Goal: Transaction & Acquisition: Purchase product/service

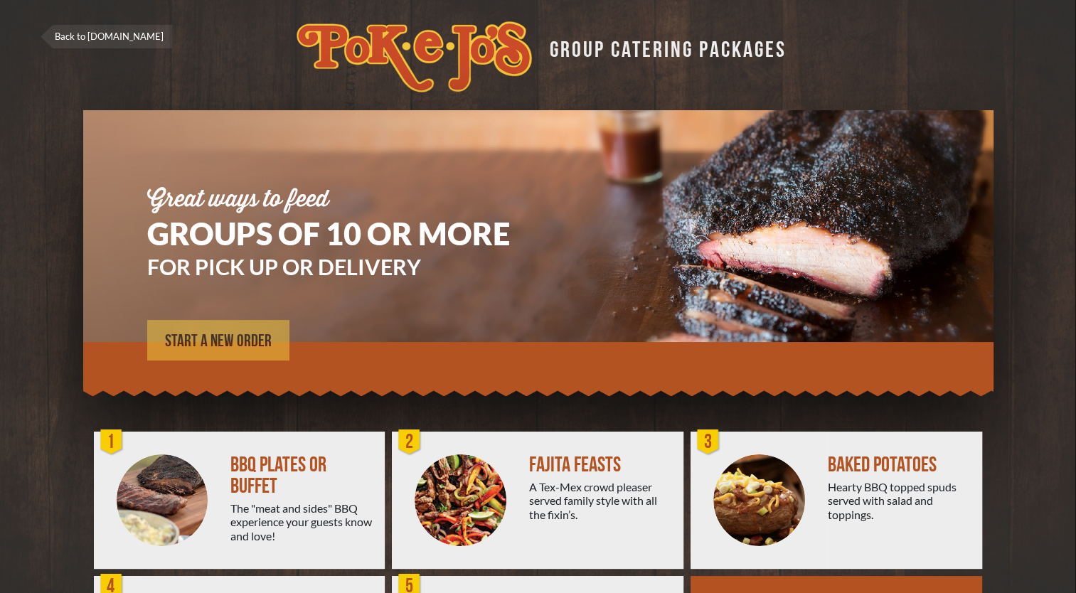
click at [247, 345] on span "START A NEW ORDER" at bounding box center [218, 341] width 107 height 17
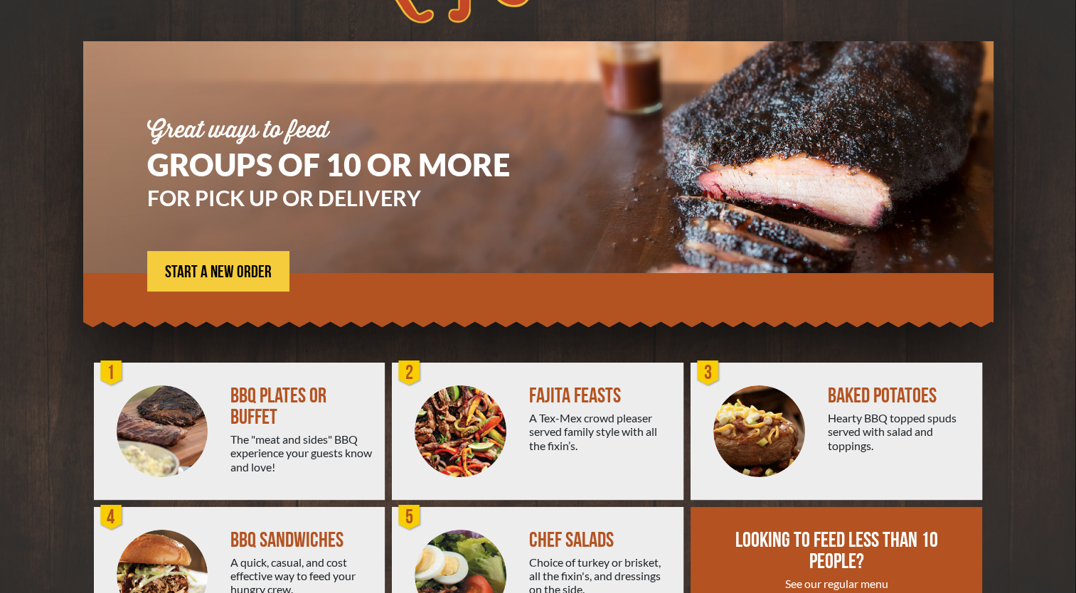
scroll to position [156, 0]
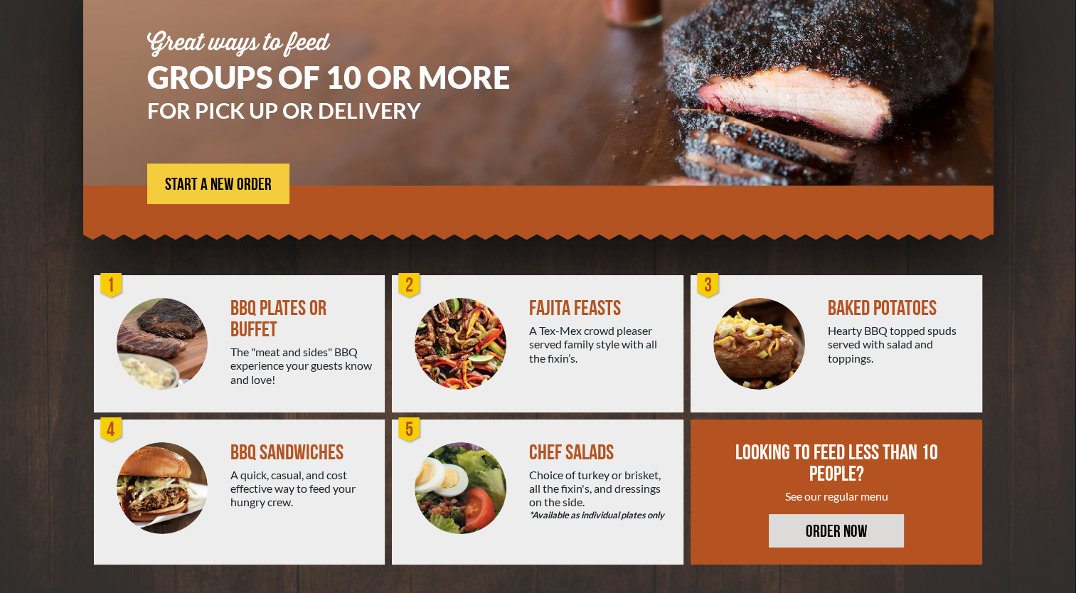
click at [816, 368] on div at bounding box center [758, 343] width 137 height 137
click at [224, 181] on span "START A NEW ORDER" at bounding box center [218, 184] width 107 height 17
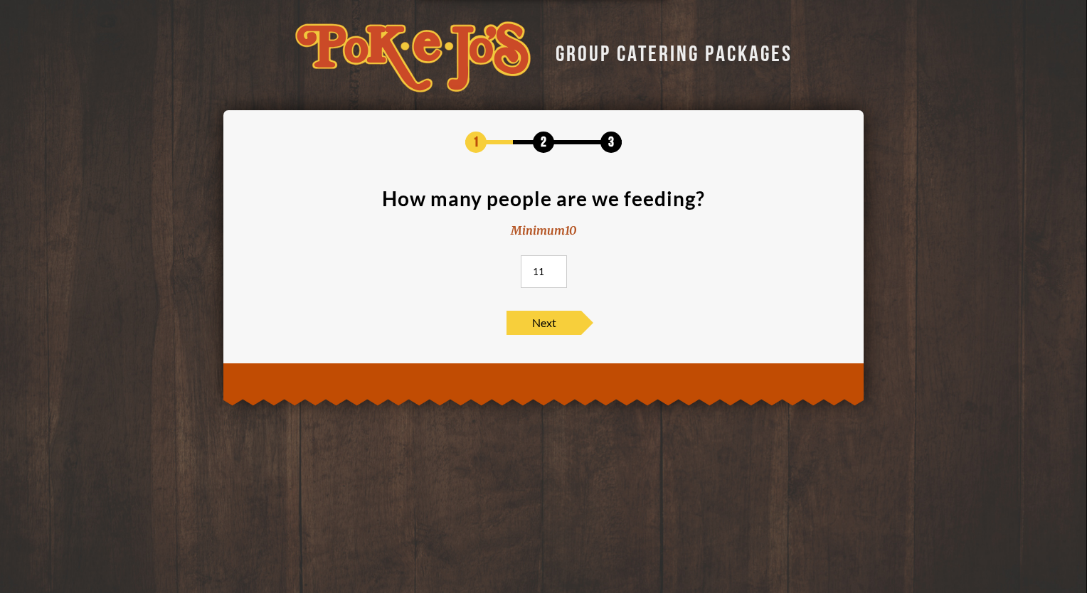
click at [552, 266] on input "11" at bounding box center [544, 271] width 46 height 33
click at [552, 266] on input "12" at bounding box center [544, 271] width 46 height 33
click at [552, 266] on input "13" at bounding box center [544, 271] width 46 height 33
type input "14"
click at [552, 266] on input "14" at bounding box center [544, 271] width 46 height 33
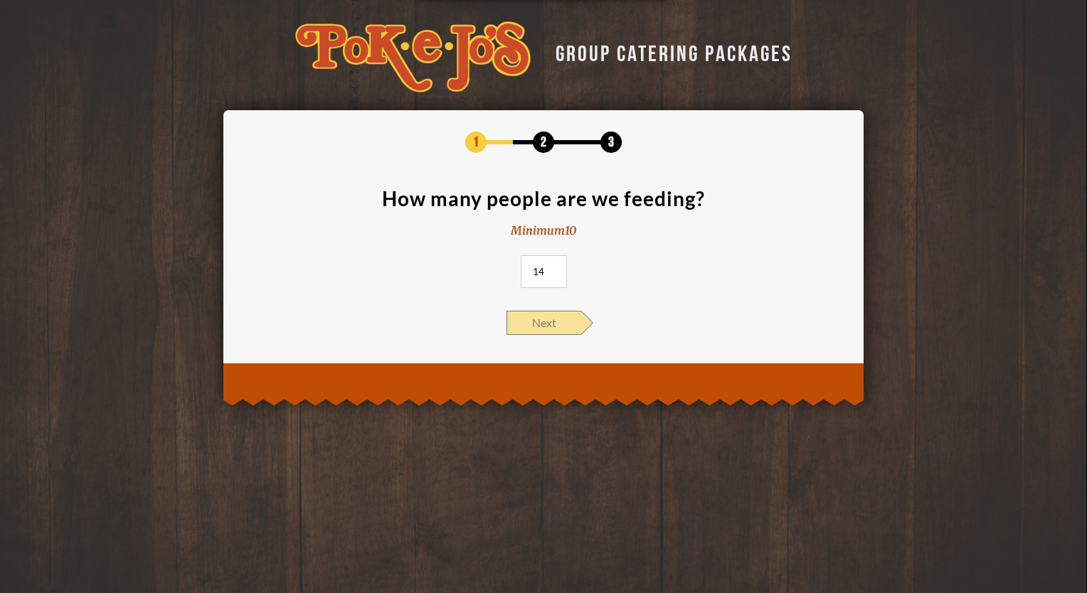
click at [545, 321] on span "Next" at bounding box center [543, 323] width 75 height 24
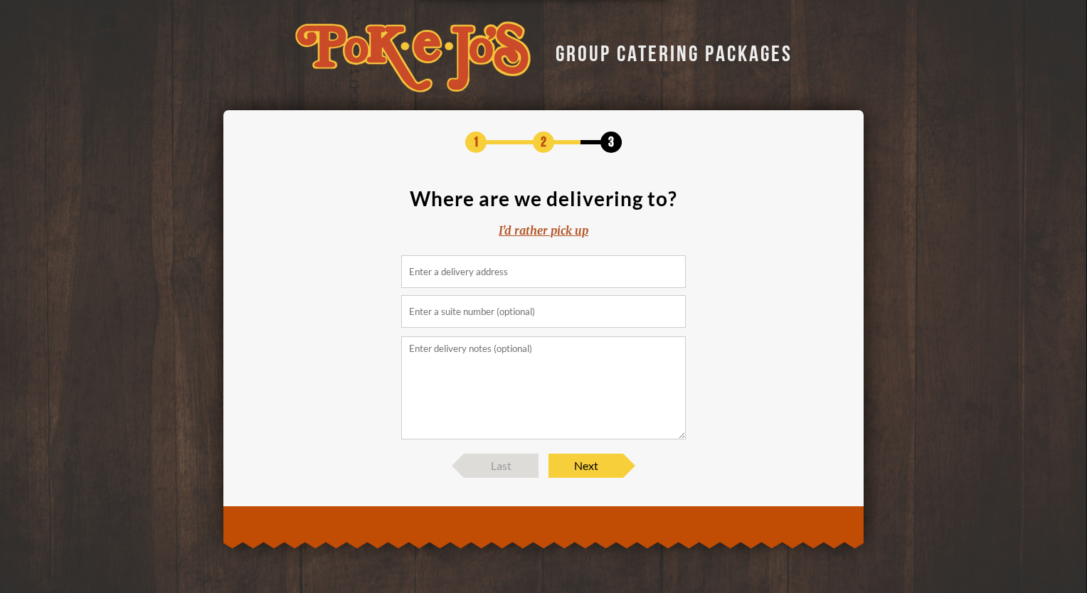
click at [504, 276] on input at bounding box center [543, 271] width 284 height 33
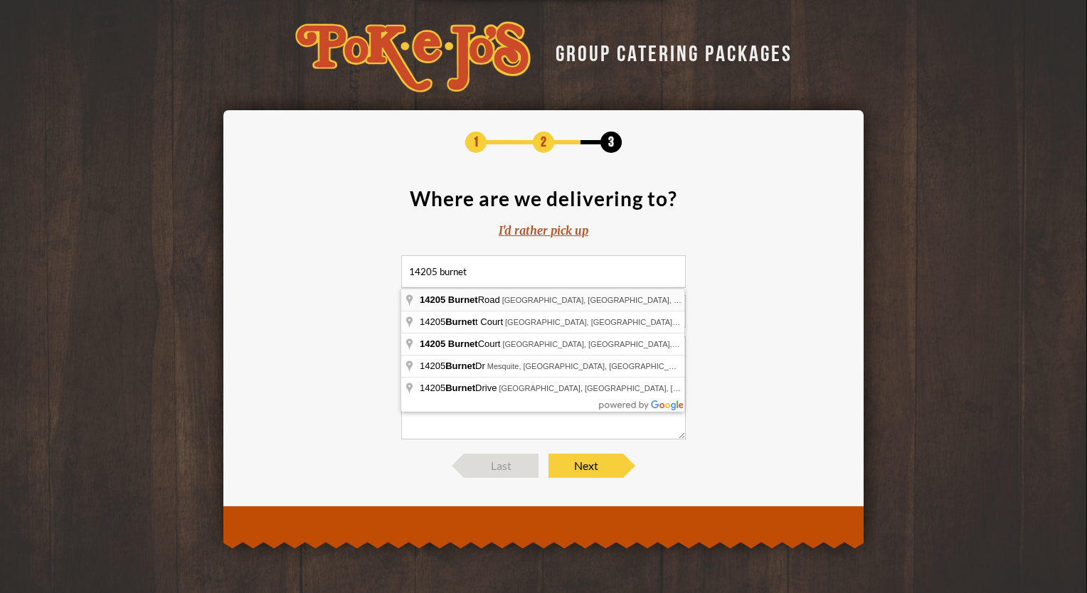
type input "14205 Burnet Road, Austin, TX, USA"
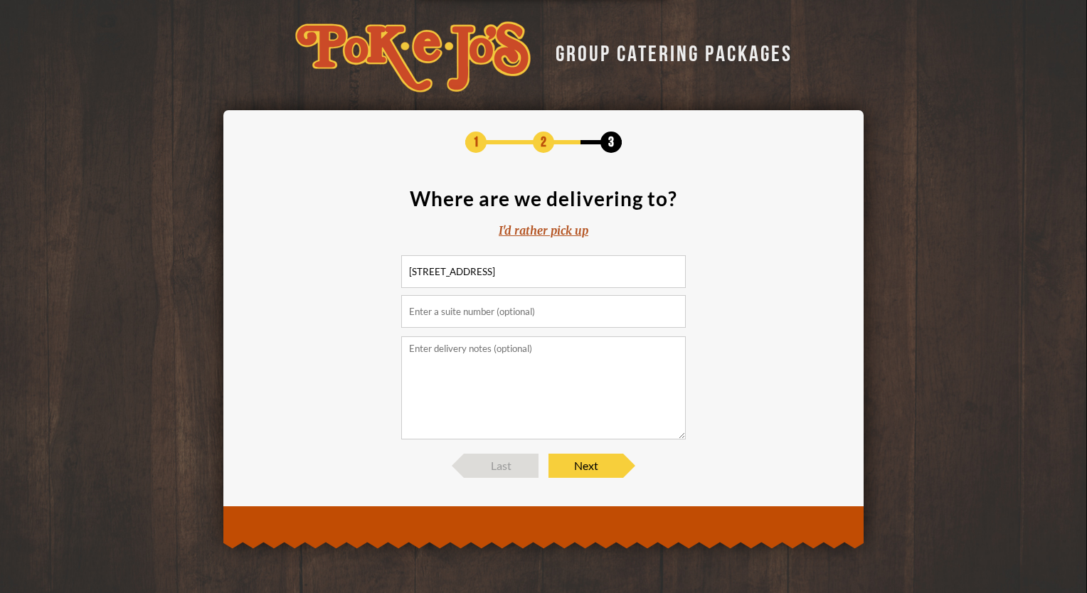
click at [498, 312] on input "text" at bounding box center [543, 311] width 284 height 33
type input "suite 350"
click at [469, 382] on textarea at bounding box center [543, 387] width 284 height 103
type textarea "please ring the doorbell at the suite"
click at [575, 486] on div "1 2 3 Where are we delivering to? I'd rather pick up 14205 Burnet Road, Austin,…" at bounding box center [543, 304] width 640 height 389
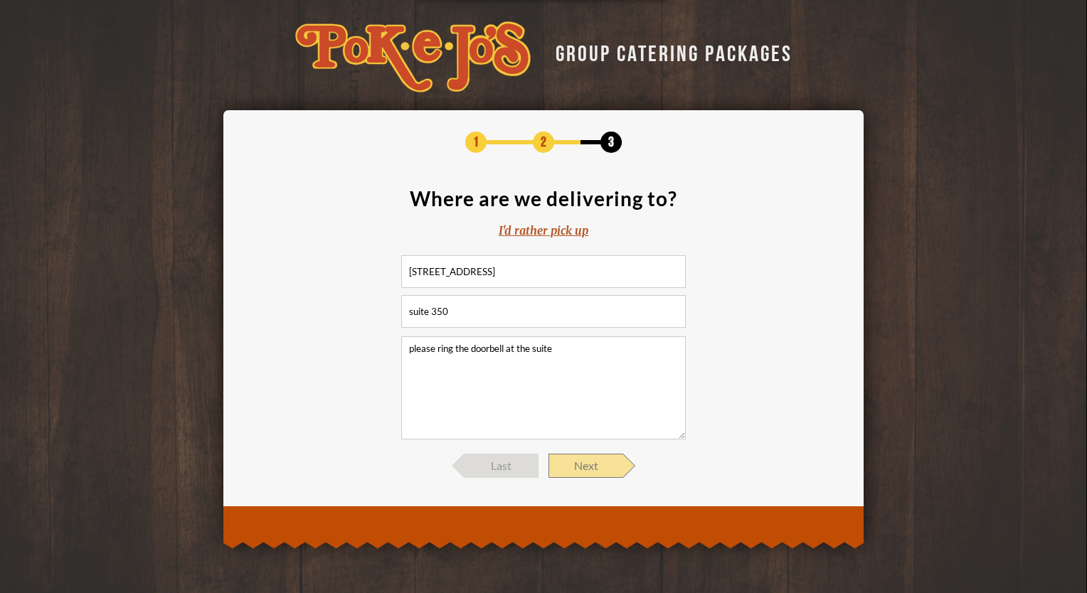
click at [580, 462] on span "Next" at bounding box center [585, 466] width 75 height 24
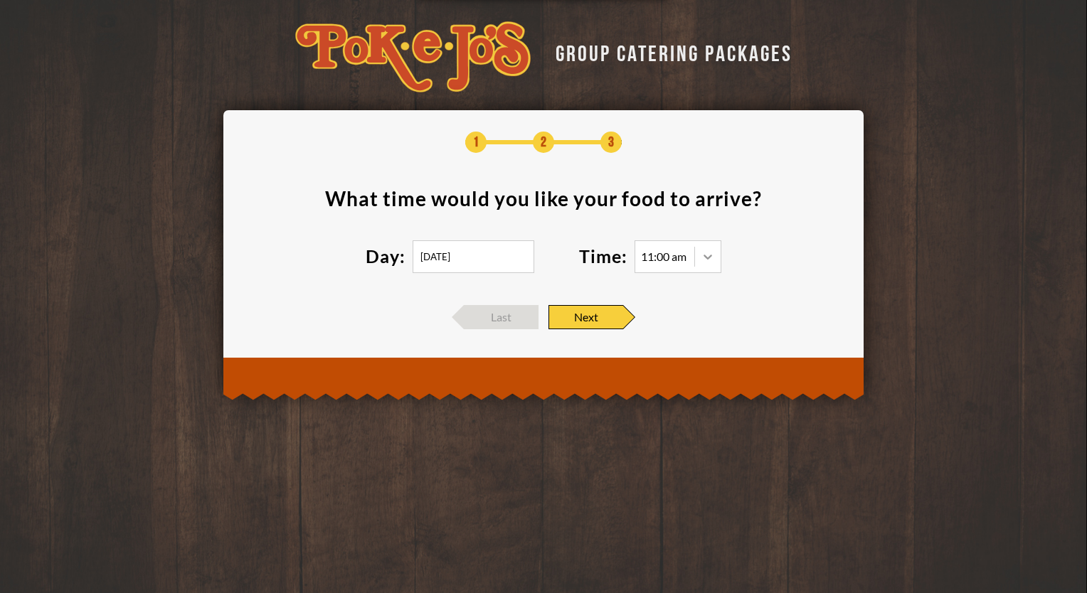
click at [714, 251] on icon at bounding box center [707, 257] width 14 height 14
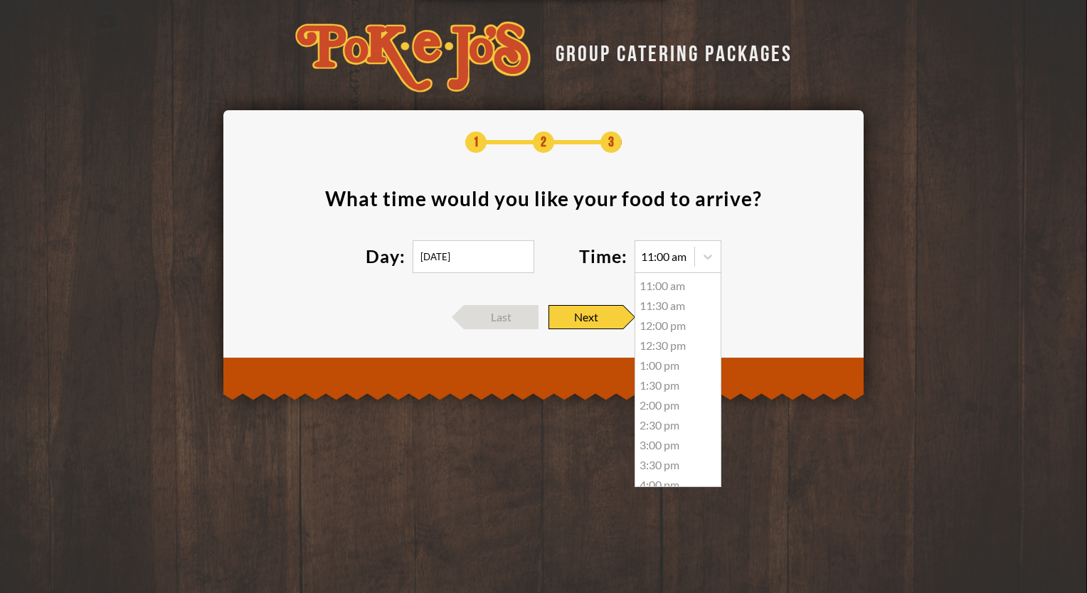
click at [661, 309] on div "11:30 am" at bounding box center [677, 306] width 85 height 20
click at [701, 259] on icon at bounding box center [707, 257] width 14 height 14
click at [666, 329] on div "12:00 pm" at bounding box center [677, 326] width 85 height 20
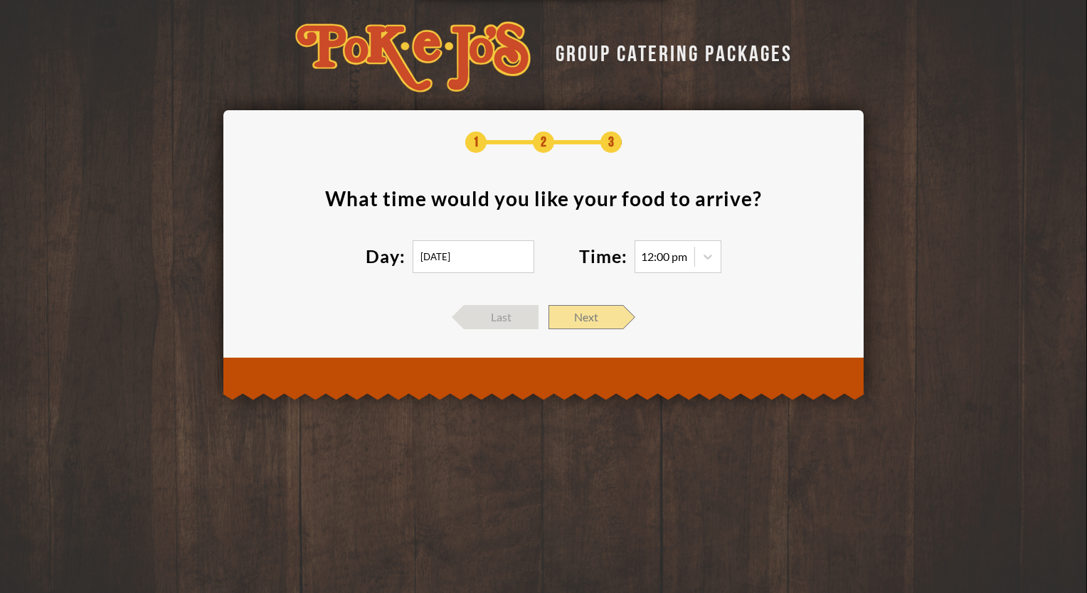
click at [602, 321] on span "Next" at bounding box center [585, 317] width 75 height 24
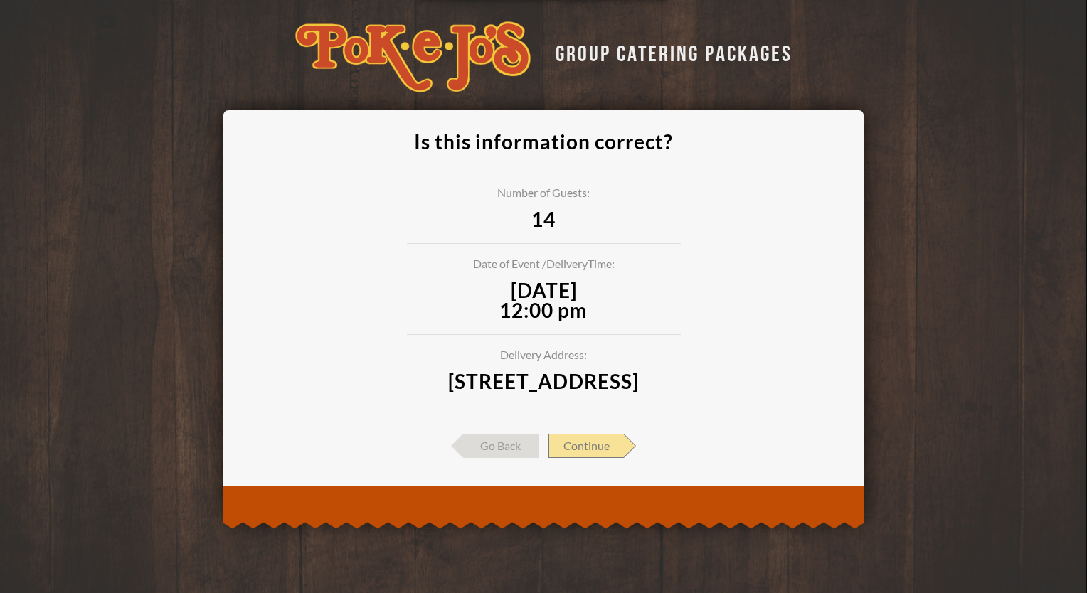
click at [582, 458] on span "Continue" at bounding box center [585, 446] width 75 height 24
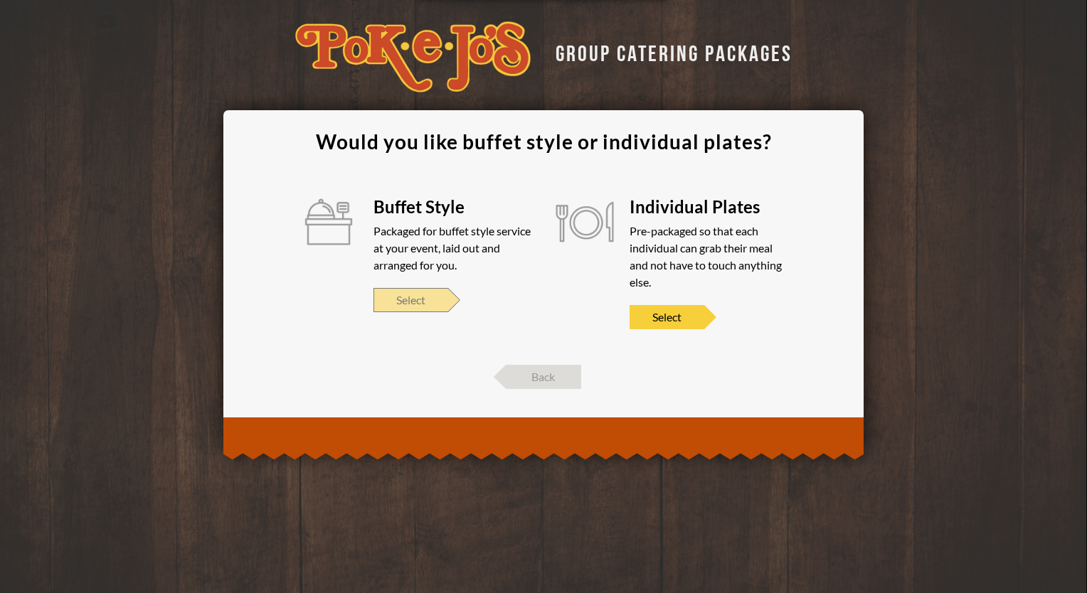
click at [418, 299] on span "Select" at bounding box center [410, 300] width 75 height 24
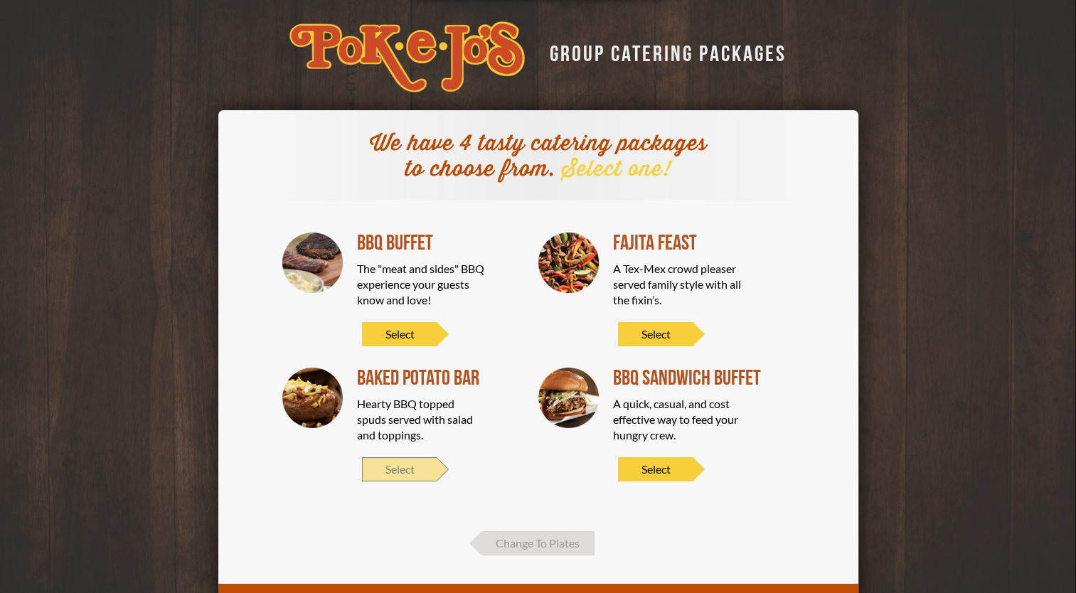
click at [405, 465] on span "Select" at bounding box center [399, 469] width 75 height 24
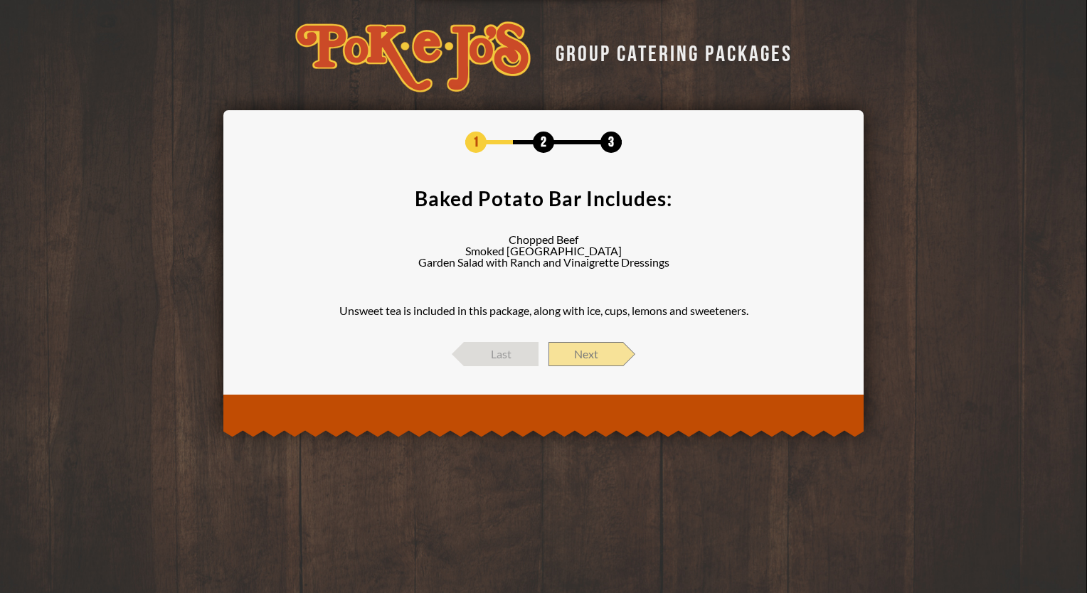
click at [599, 346] on span "Next" at bounding box center [585, 354] width 75 height 24
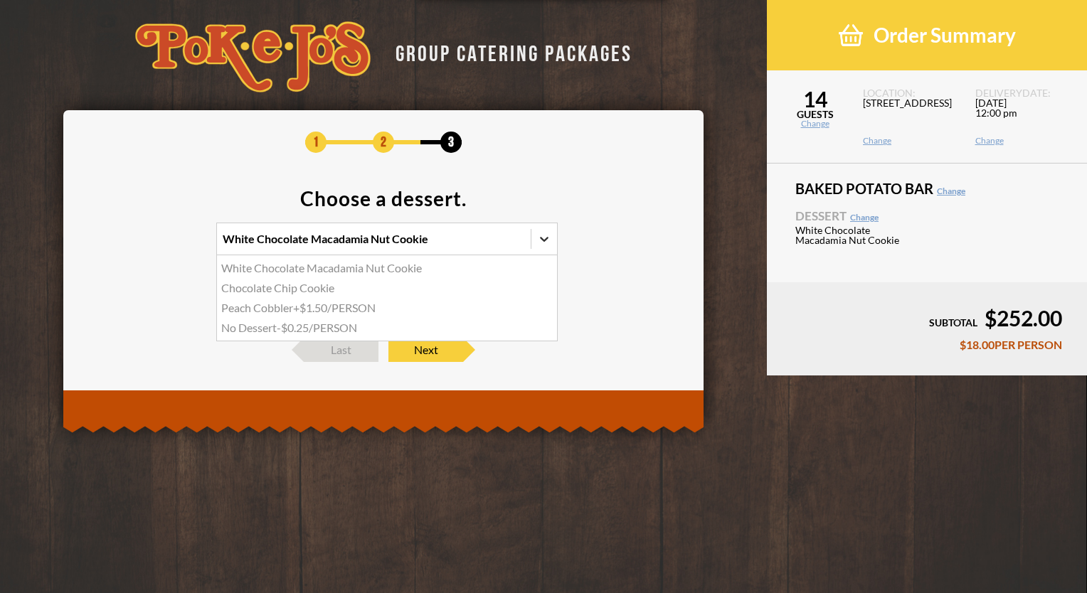
click at [546, 235] on icon at bounding box center [544, 239] width 14 height 14
click at [161, 245] on input "option White Chocolate Macadamia Nut Cookie focused, 1 of 4. 4 results availabl…" at bounding box center [161, 245] width 0 height 0
click at [370, 306] on div "Peach Cobbler +$1.50/PERSON" at bounding box center [387, 308] width 340 height 20
click at [161, 245] on input "option Peach Cobbler focused, 3 of 4. 4 results available. Use Up and Down to c…" at bounding box center [161, 245] width 0 height 0
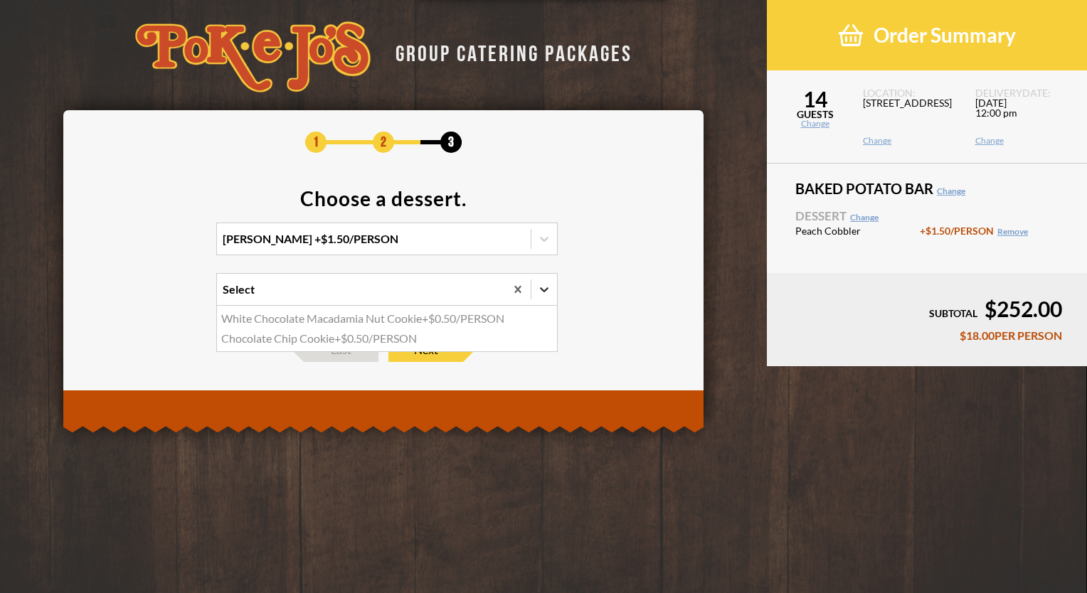
click at [547, 292] on icon at bounding box center [544, 289] width 14 height 14
click at [161, 296] on input "option White Chocolate Macadamia Nut Cookie focused, 1 of 2. 2 results availabl…" at bounding box center [161, 296] width 0 height 0
click at [547, 292] on icon at bounding box center [544, 289] width 14 height 14
click at [161, 296] on input "0 results available. Select is focused , press Down to open the menu, Select" at bounding box center [161, 296] width 0 height 0
click at [547, 292] on icon at bounding box center [544, 289] width 14 height 14
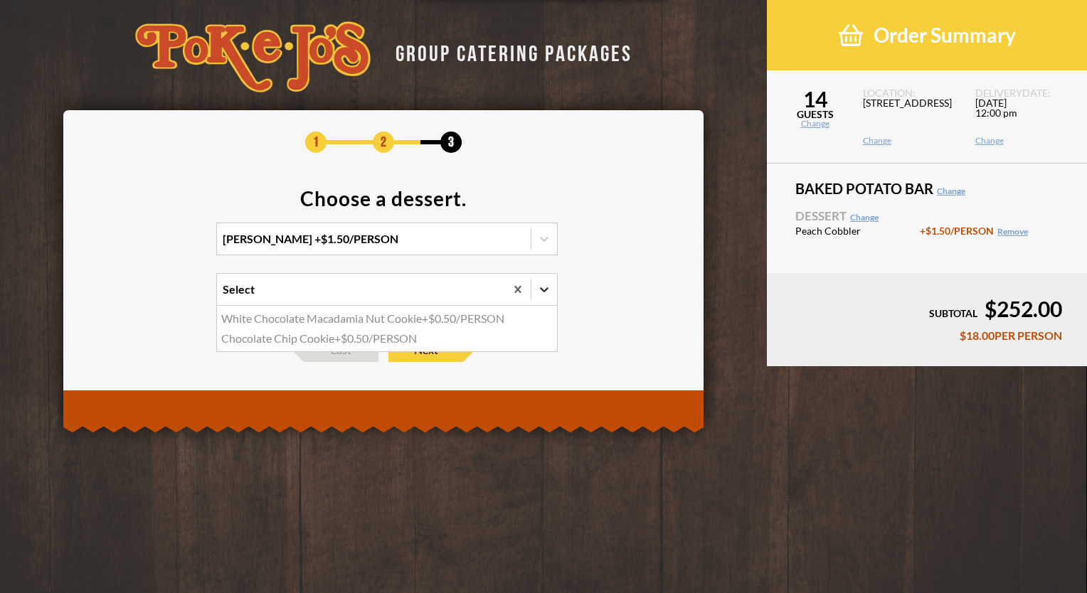
click at [161, 296] on input "option White Chocolate Macadamia Nut Cookie focused, 1 of 2. 2 results availabl…" at bounding box center [161, 296] width 0 height 0
click at [547, 292] on icon at bounding box center [544, 289] width 14 height 14
click at [161, 296] on input "option White Chocolate Macadamia Nut Cookie focused, 1 of 2. 2 results availabl…" at bounding box center [161, 296] width 0 height 0
click at [415, 348] on span "Next" at bounding box center [425, 350] width 75 height 24
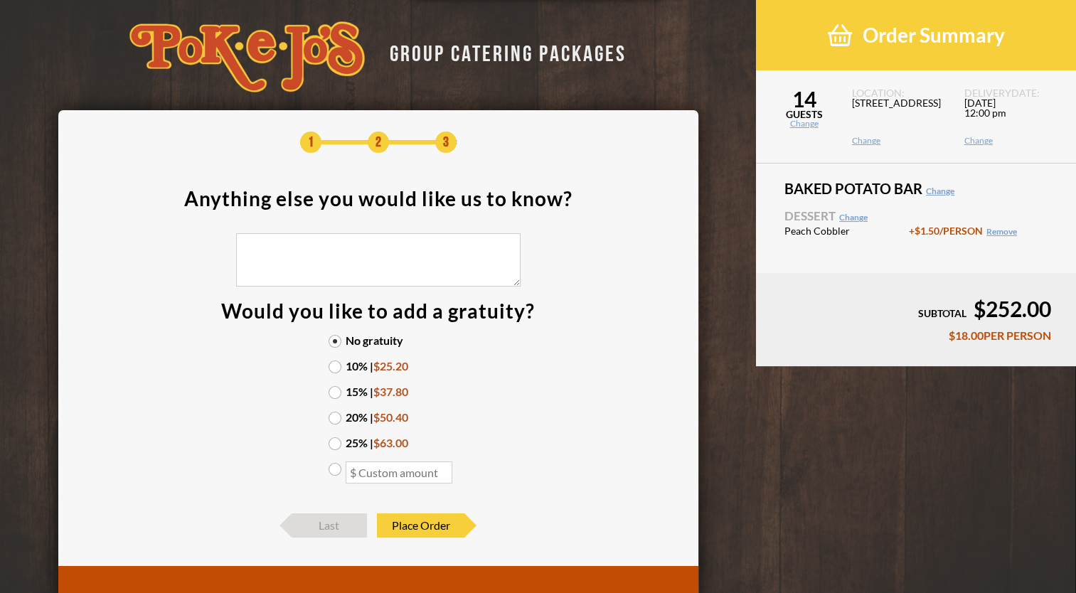
click at [335, 366] on label "10% | $25.20" at bounding box center [379, 366] width 100 height 11
click at [0, 0] on input "10% | $25.20" at bounding box center [0, 0] width 0 height 0
click at [437, 521] on span "Place Order" at bounding box center [420, 525] width 87 height 24
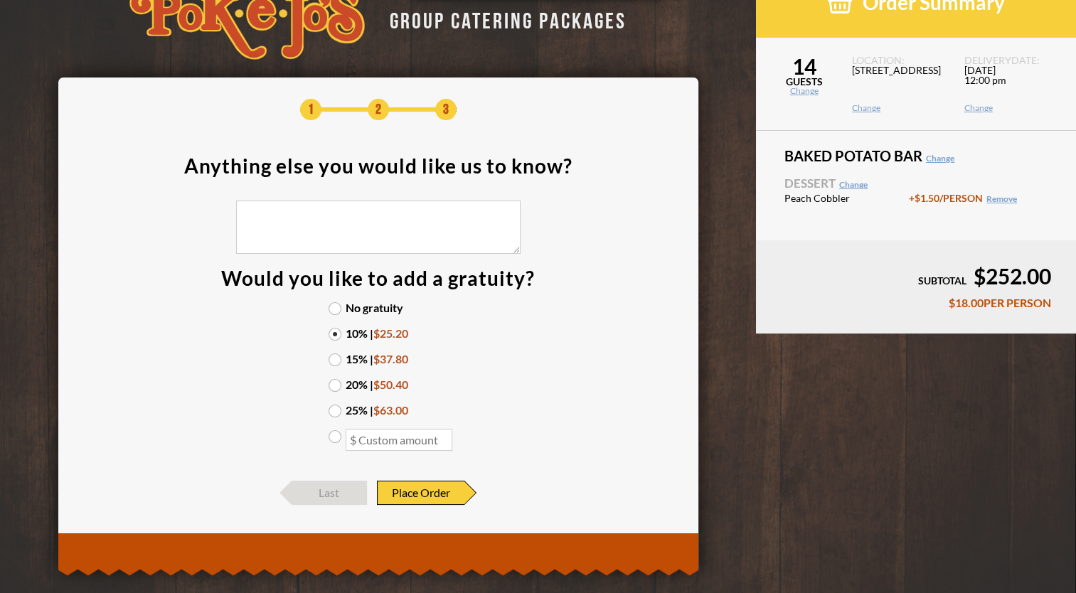
scroll to position [50, 0]
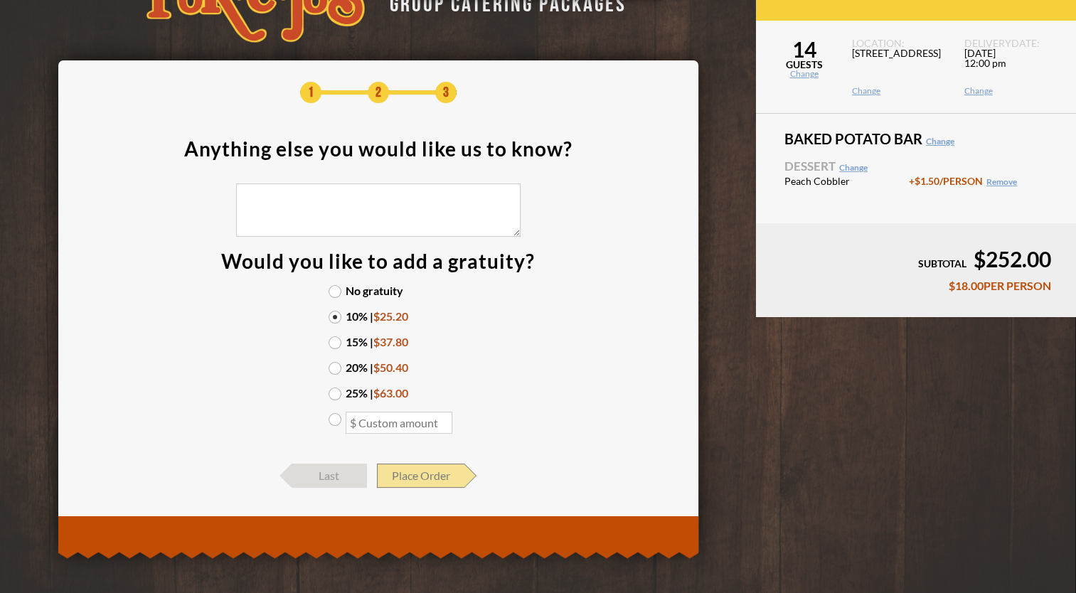
click at [412, 474] on span "Place Order" at bounding box center [420, 476] width 87 height 24
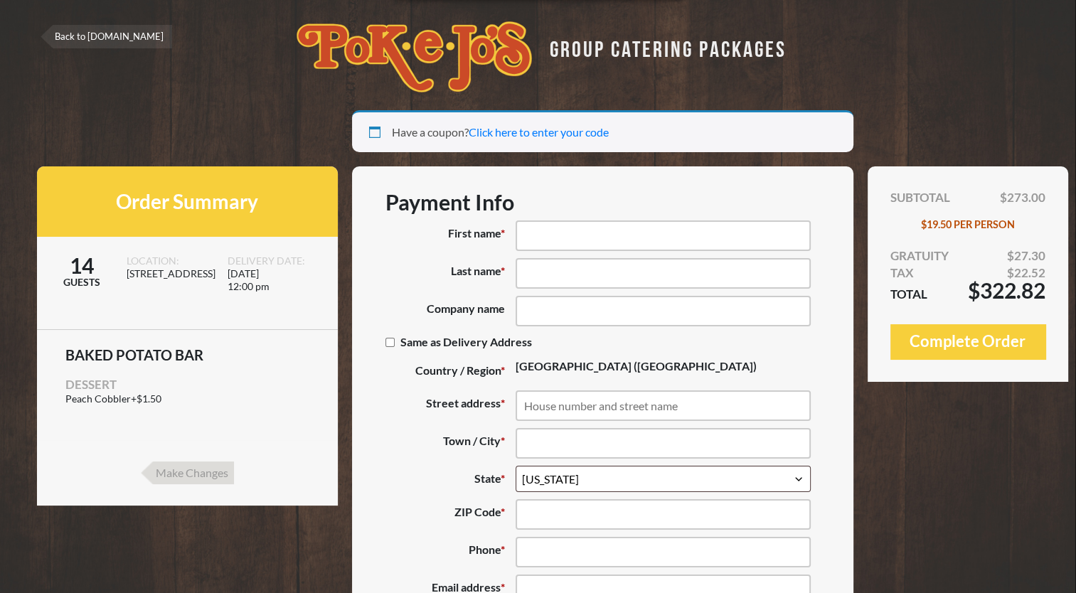
select select "TX"
click at [78, 391] on span "Dessert" at bounding box center [90, 384] width 51 height 15
click at [533, 228] on input "First name *" at bounding box center [663, 235] width 295 height 31
type input "VALERIE"
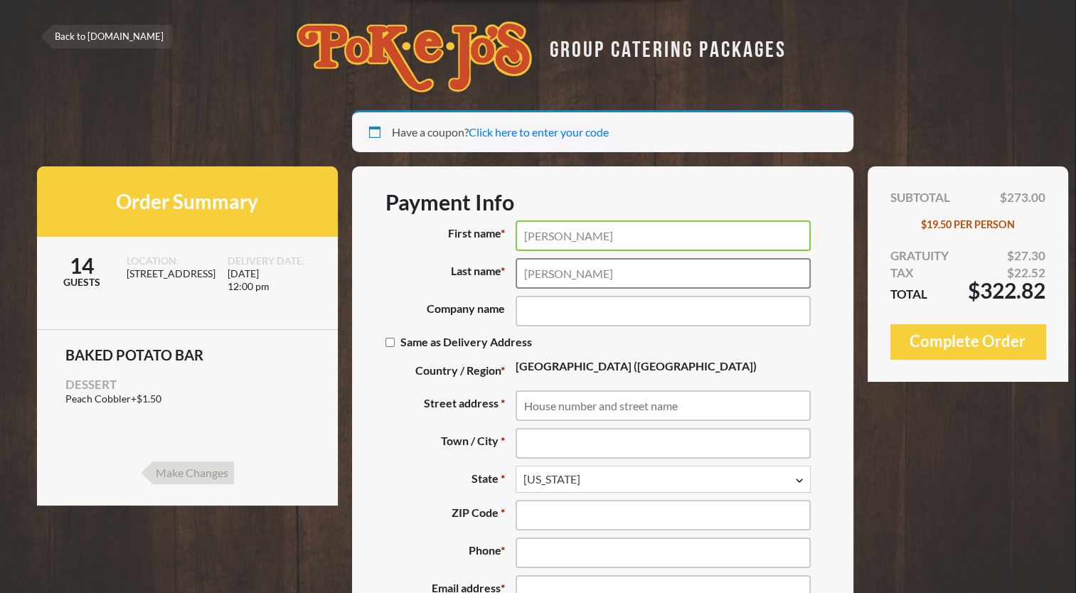
type input "SERPAS"
type input "GROUP 1 AUTOMOTIVE"
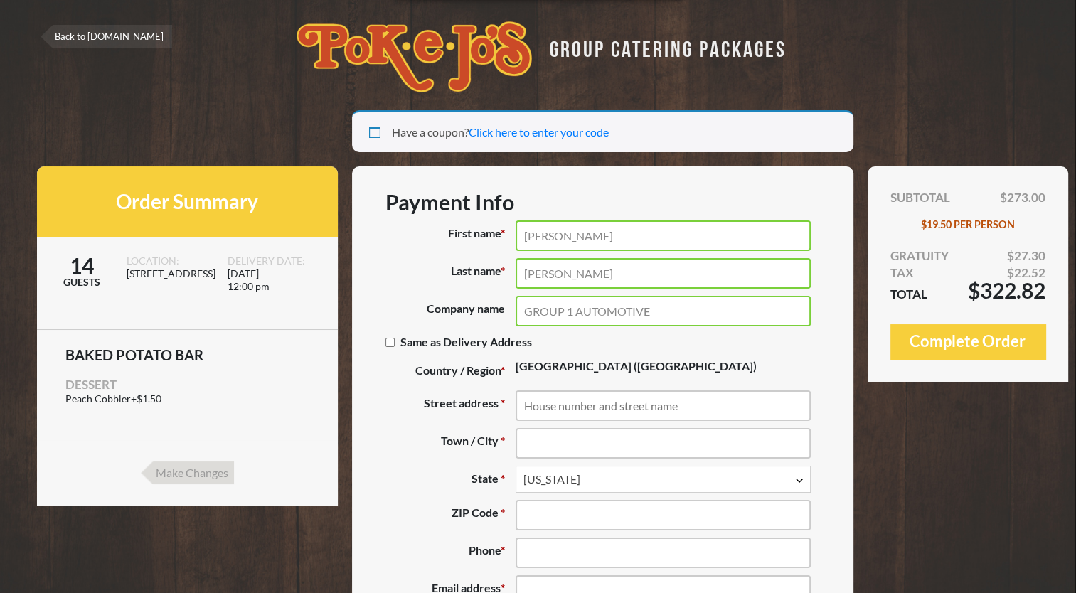
click at [384, 340] on div "Payment Info First name * VALERIE Last name * SERPAS Company name (optional) GR…" at bounding box center [603, 436] width 456 height 495
click at [390, 341] on input "Same as Delivery Address (optional)" at bounding box center [389, 342] width 9 height 9
checkbox input "true"
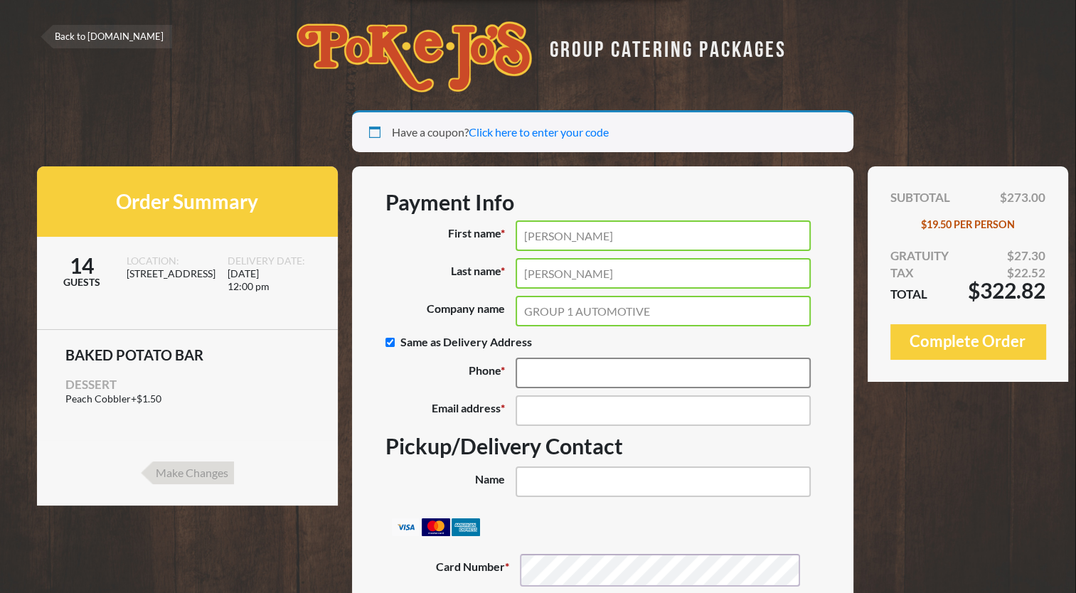
click at [565, 380] on input "Phone *" at bounding box center [663, 373] width 295 height 31
type input "(281) 203-2301"
type input "vserpas@group1auto.com"
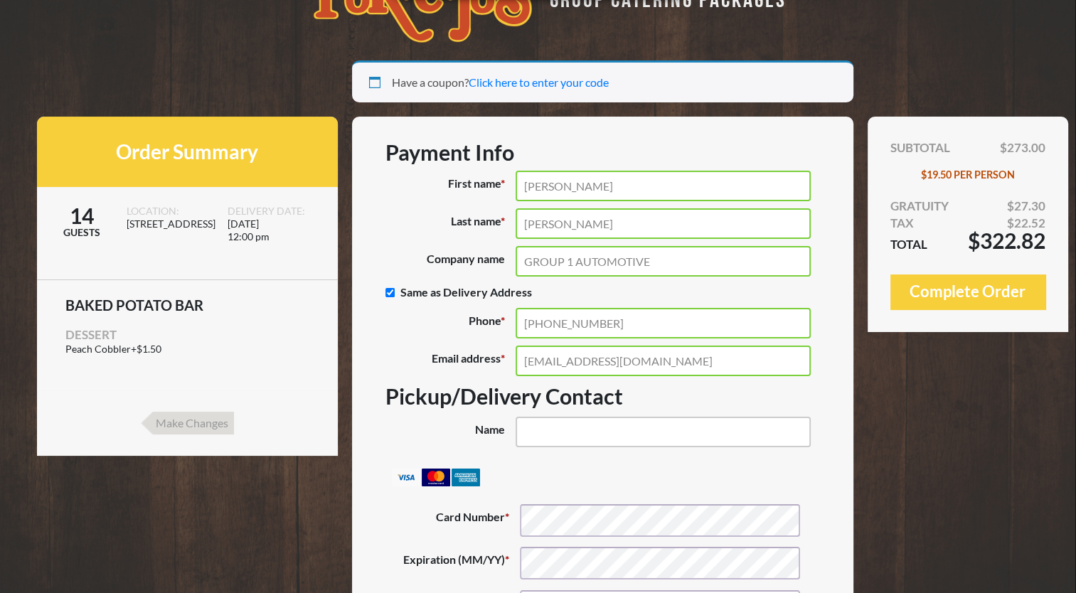
scroll to position [71, 0]
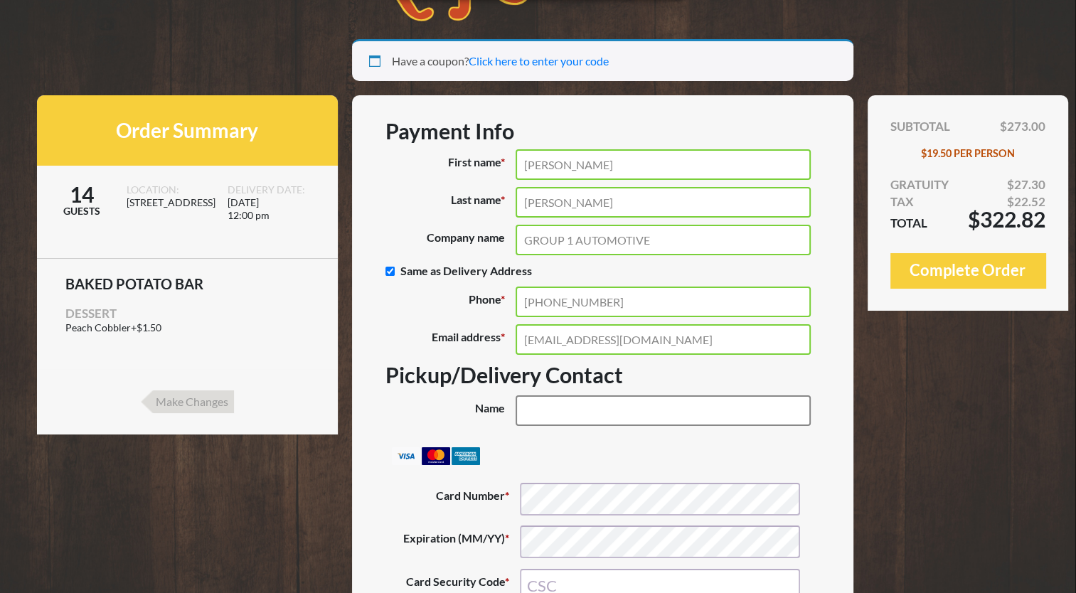
click at [543, 412] on input "Name (optional)" at bounding box center [663, 410] width 295 height 31
click at [572, 407] on input "Name (optional)" at bounding box center [663, 410] width 295 height 31
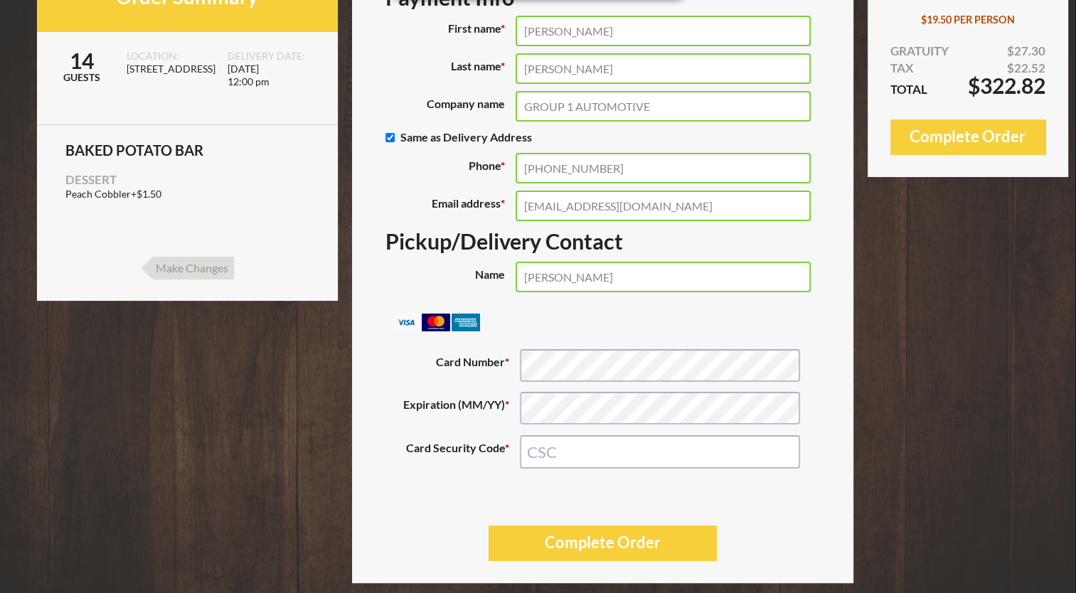
scroll to position [213, 0]
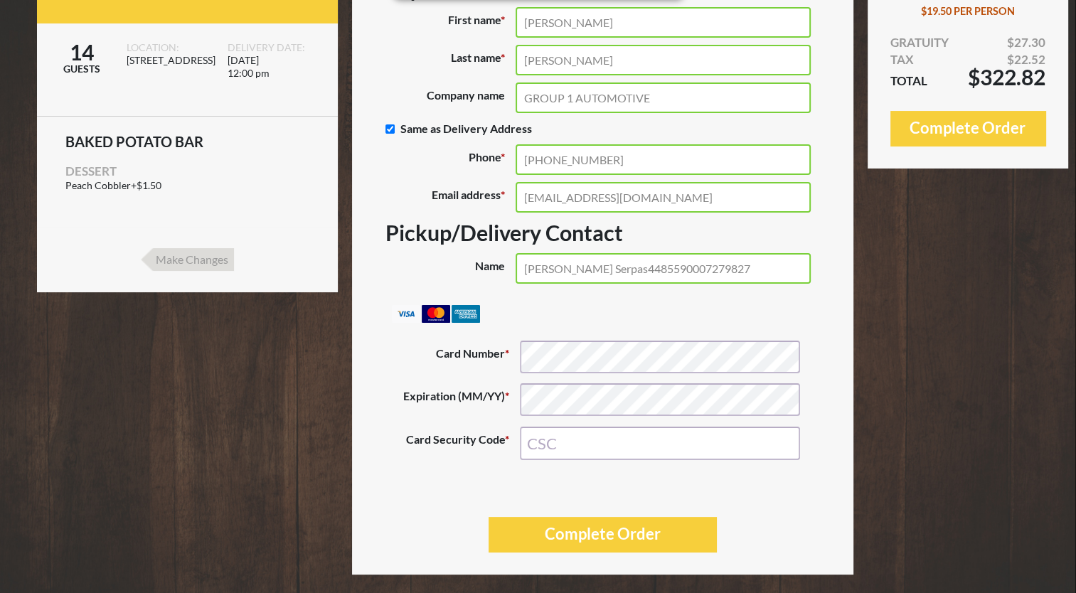
click at [734, 259] on input "Valerie Serpas4485590007279827" at bounding box center [663, 268] width 295 height 31
type input "Valerie Serpas"
click at [521, 321] on li "Pay securely using your credit card. Payment Info Card Number * Expiration (MM/…" at bounding box center [602, 396] width 433 height 189
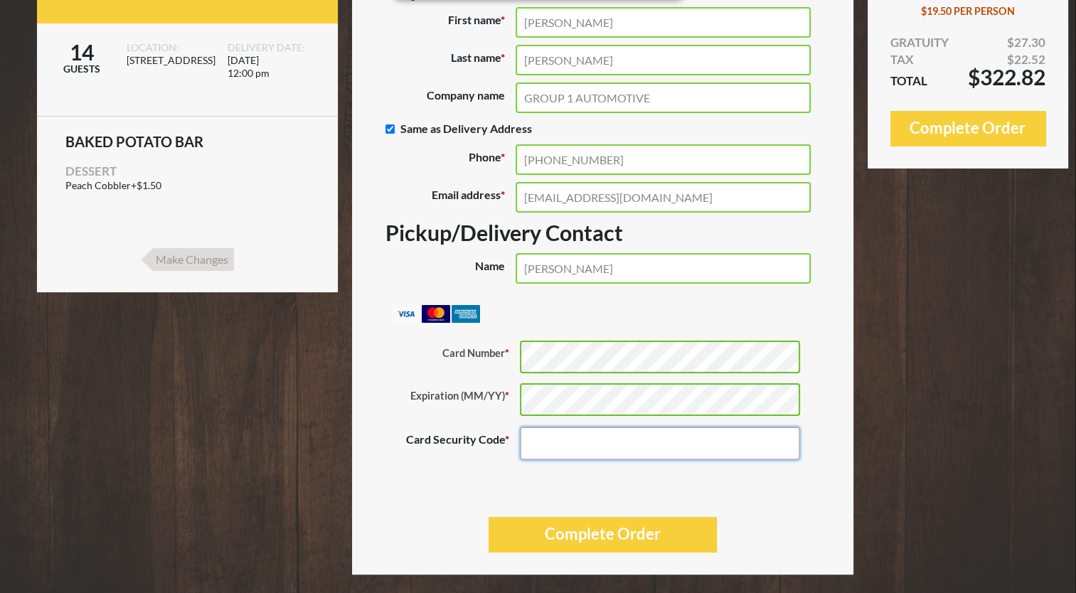
click at [548, 442] on input "Card Security Code *" at bounding box center [660, 443] width 280 height 33
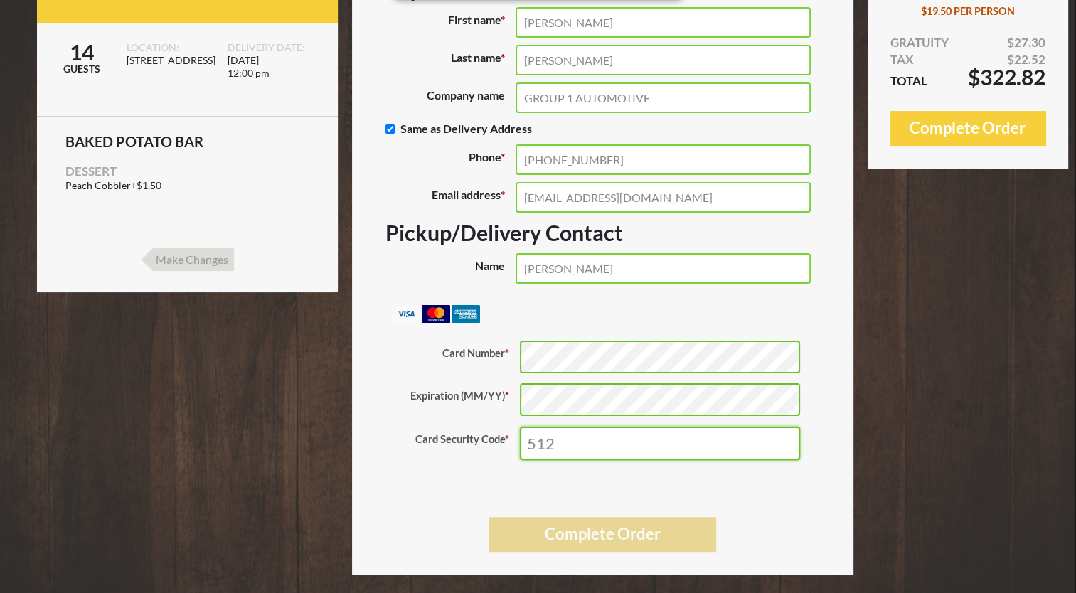
type input "512"
click at [570, 533] on button "Complete Order" at bounding box center [603, 534] width 228 height 35
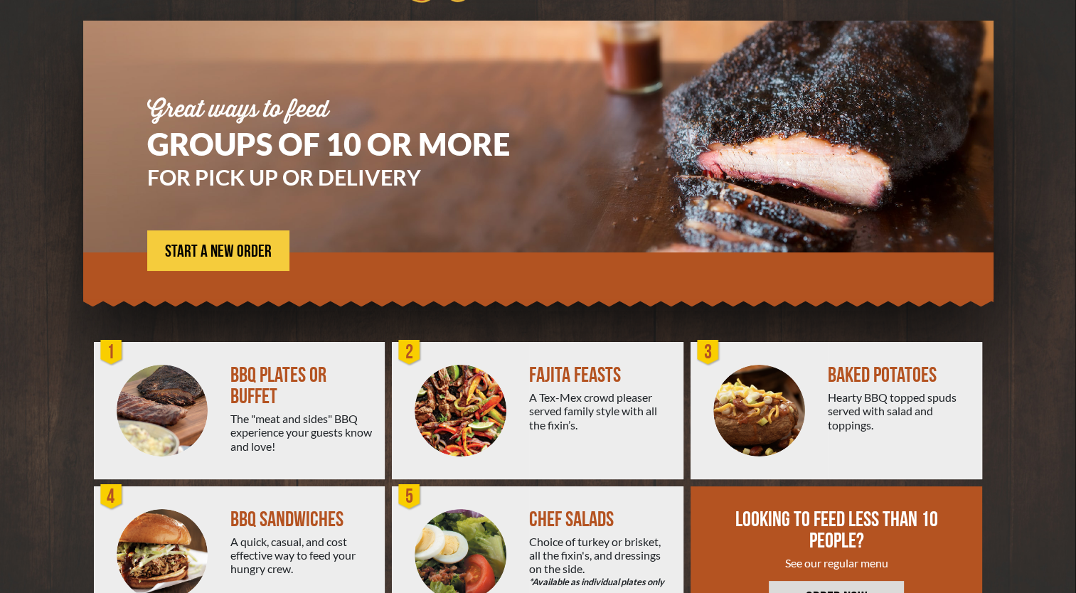
scroll to position [156, 0]
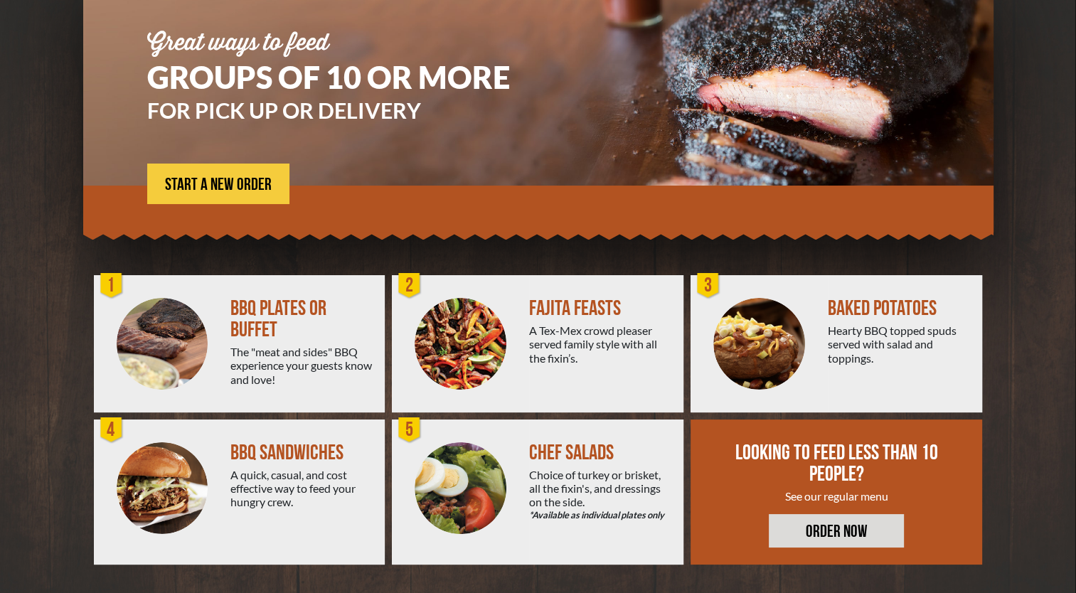
click at [739, 311] on img at bounding box center [759, 344] width 92 height 92
click at [876, 320] on div "BAKED POTATOES Hearty BBQ topped spuds served with salad and toppings." at bounding box center [905, 343] width 154 height 137
click at [870, 343] on div "Hearty BBQ topped spuds served with salad and toppings." at bounding box center [899, 344] width 143 height 41
click at [770, 349] on img at bounding box center [759, 344] width 92 height 92
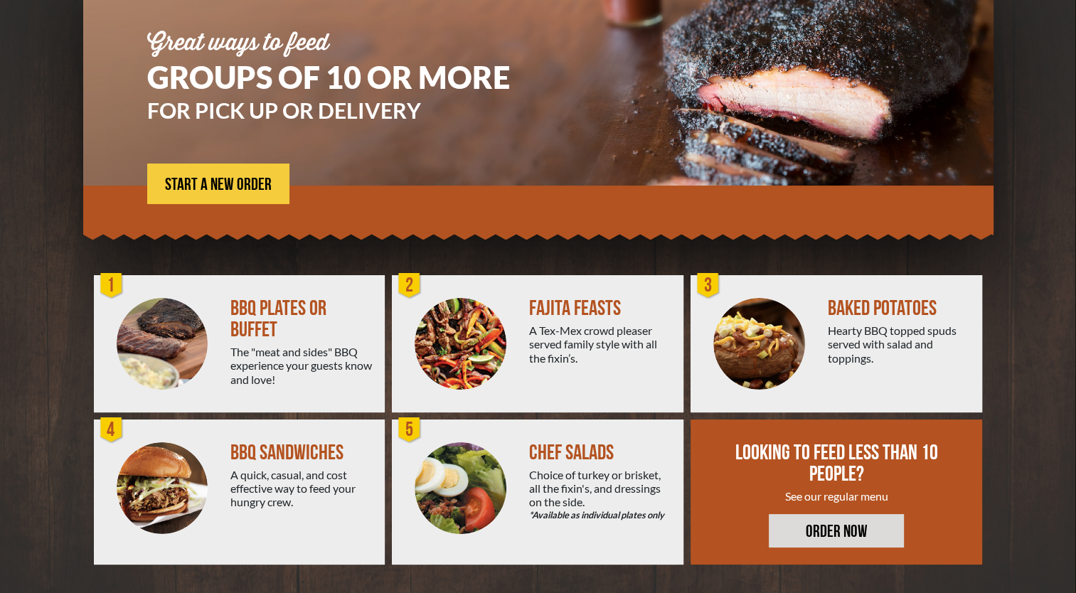
click at [882, 334] on div "Hearty BBQ topped spuds served with salad and toppings." at bounding box center [899, 344] width 143 height 41
click at [913, 340] on div "Hearty BBQ topped spuds served with salad and toppings." at bounding box center [899, 344] width 143 height 41
click at [873, 302] on div "BAKED POTATOES" at bounding box center [899, 308] width 143 height 21
click at [225, 191] on span "START A NEW ORDER" at bounding box center [218, 184] width 107 height 17
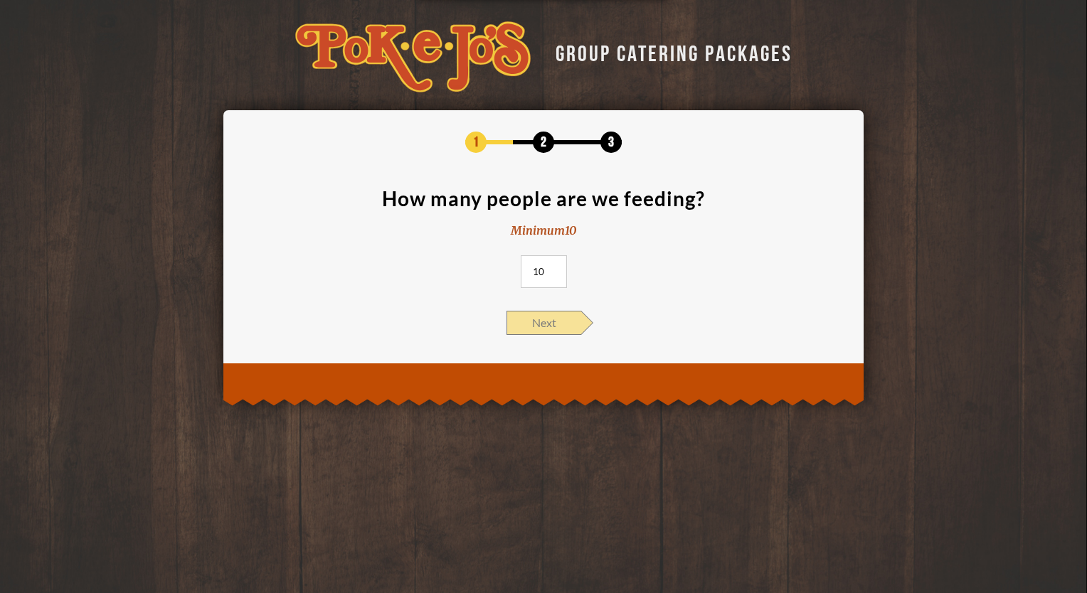
click at [538, 314] on span "Next" at bounding box center [543, 323] width 75 height 24
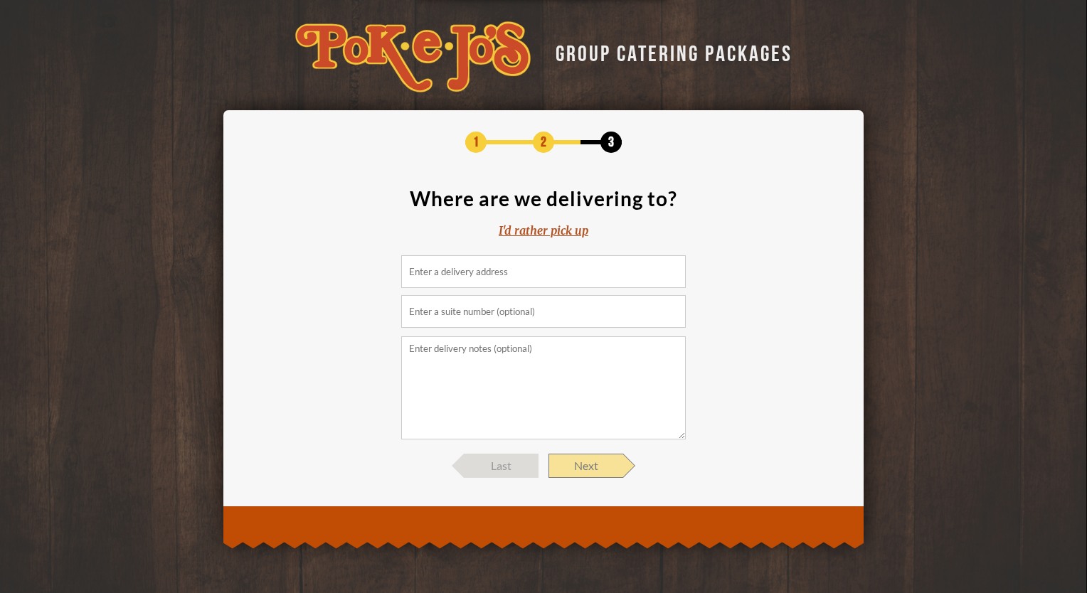
click at [580, 471] on span "Next" at bounding box center [585, 466] width 75 height 24
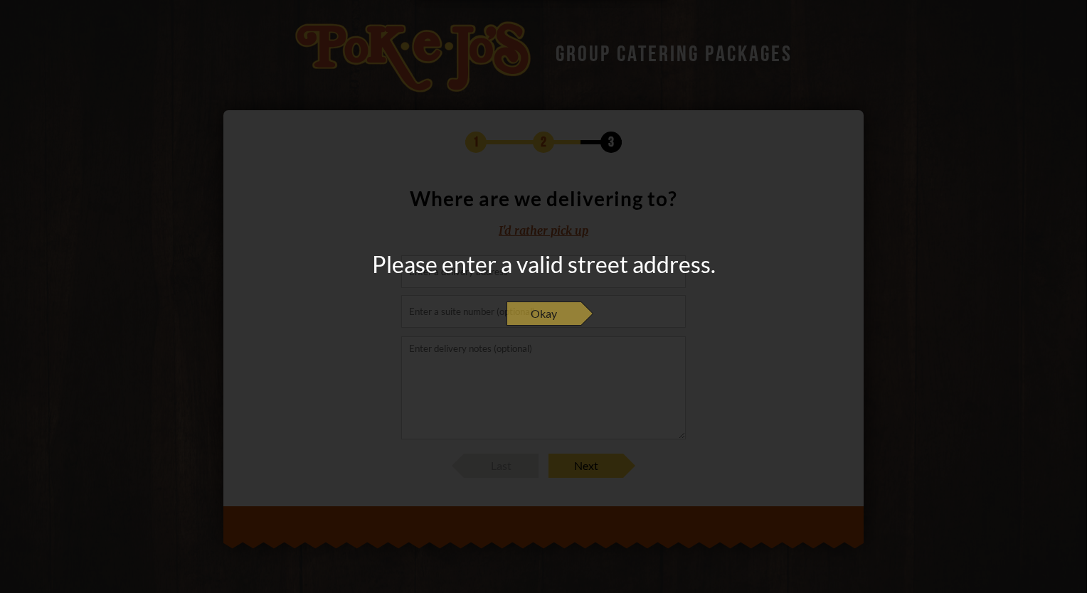
click at [536, 309] on span "Okay" at bounding box center [543, 314] width 75 height 24
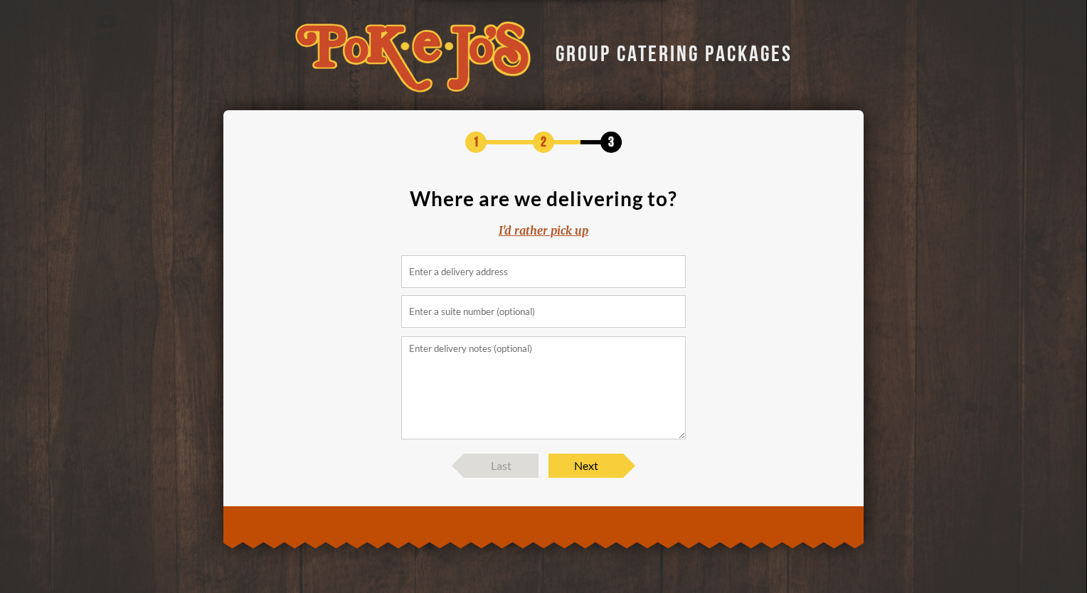
click at [534, 221] on section "Where are we delivering to? I'd rather pick up" at bounding box center [543, 313] width 597 height 251
click at [540, 233] on div "I'd rather pick up" at bounding box center [543, 231] width 90 height 16
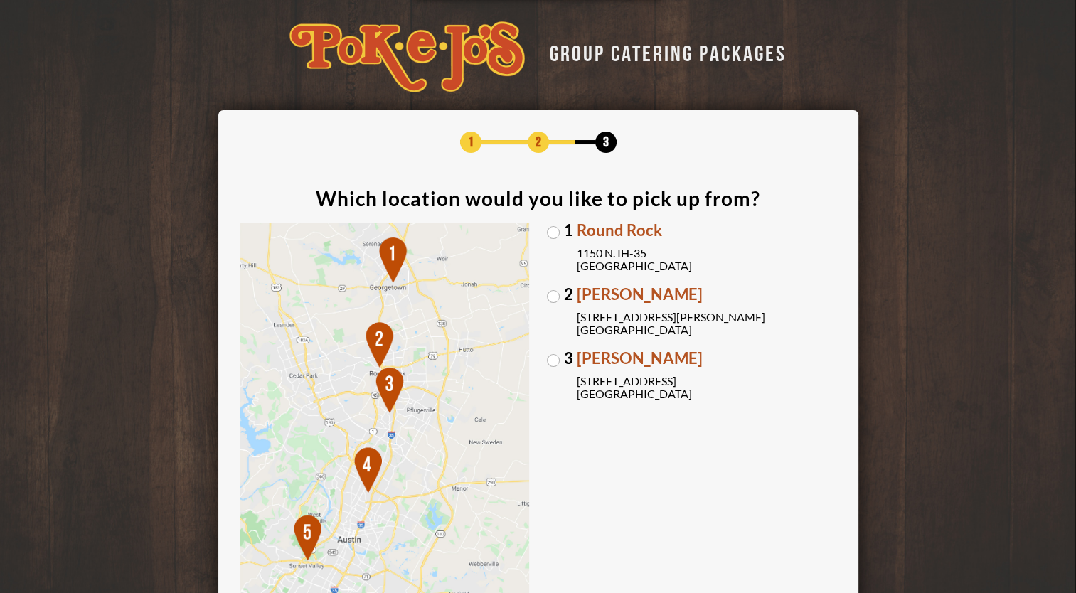
click at [556, 297] on label "[GEOGRAPHIC_DATA][PERSON_NAME] [STREET_ADDRESS][PERSON_NAME]" at bounding box center [692, 312] width 290 height 50
click at [0, 0] on input "[GEOGRAPHIC_DATA][PERSON_NAME] [STREET_ADDRESS][PERSON_NAME]" at bounding box center [0, 0] width 0 height 0
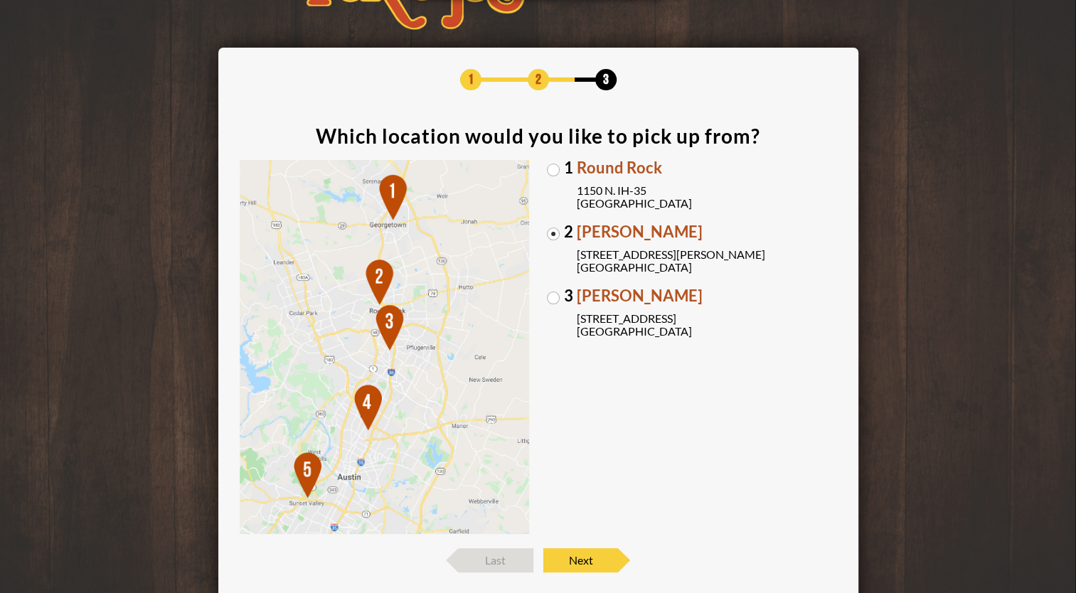
scroll to position [148, 0]
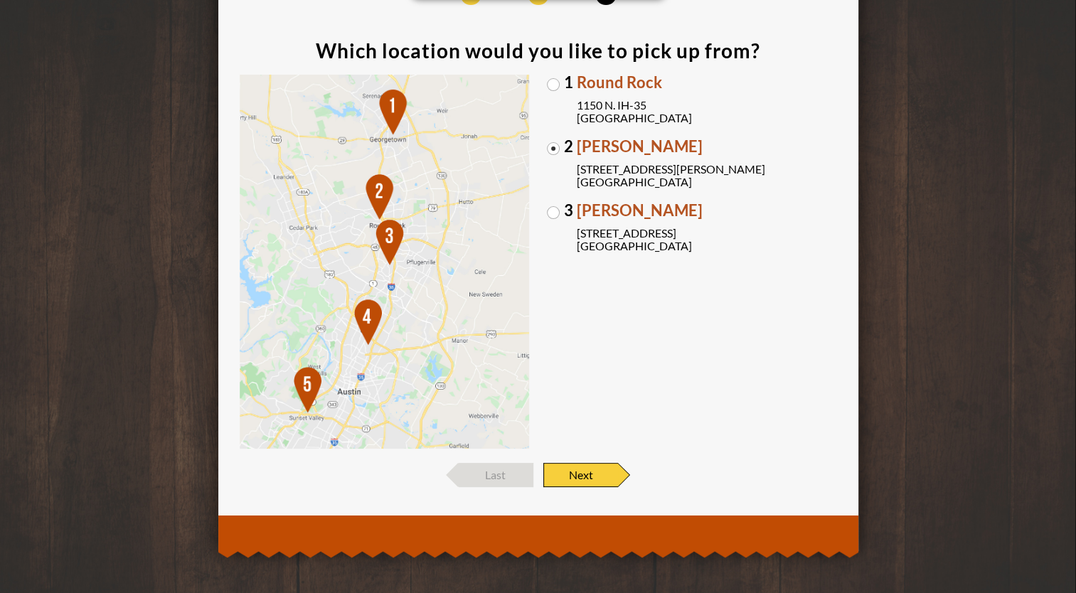
click at [591, 464] on span "Next" at bounding box center [580, 475] width 75 height 24
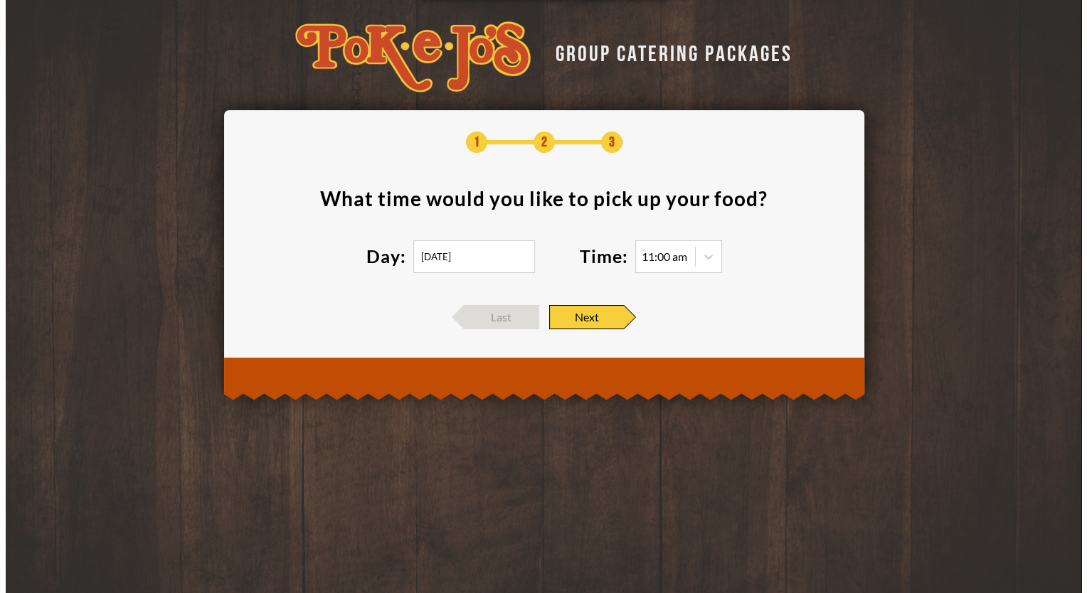
scroll to position [0, 0]
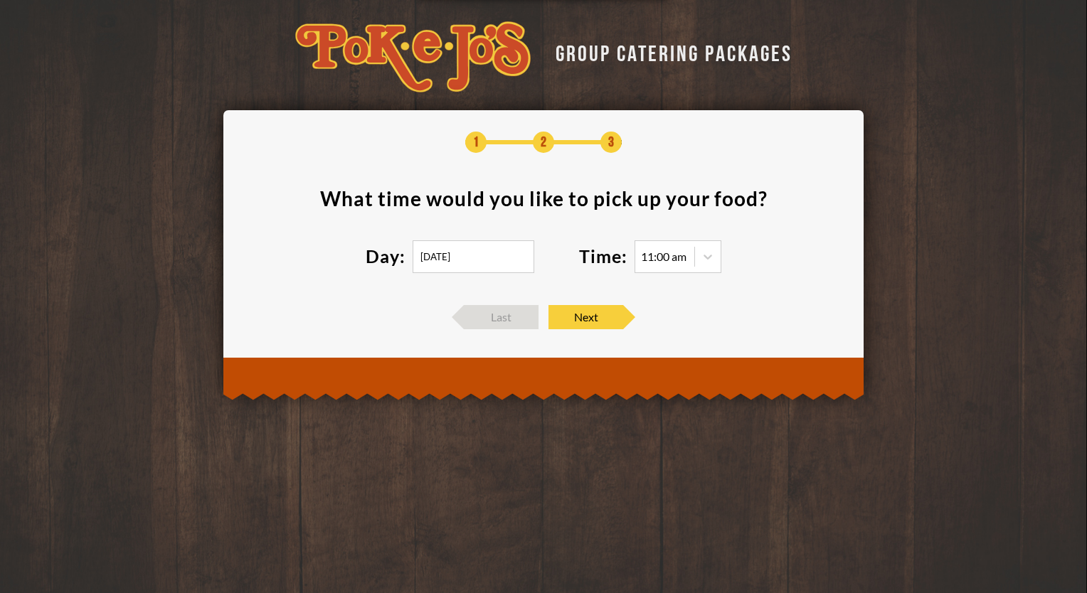
click at [582, 329] on div "1 2 3 What time would you like to pick up your food ? Day: [DATE] Time: 11:00 a…" at bounding box center [543, 230] width 640 height 240
click at [582, 316] on span "Next" at bounding box center [585, 317] width 75 height 24
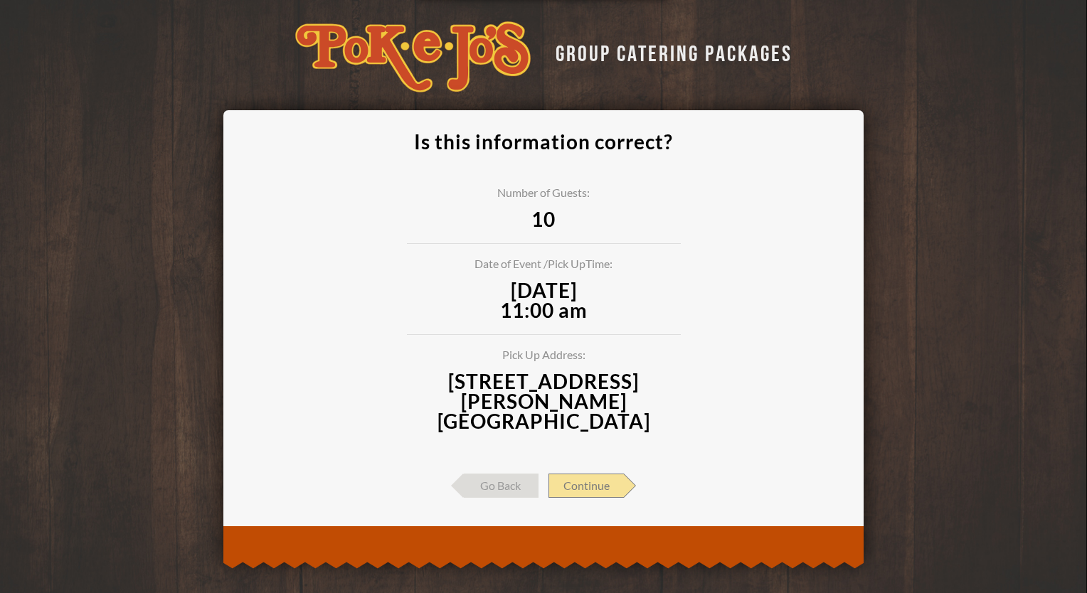
click at [590, 474] on span "Continue" at bounding box center [585, 486] width 75 height 24
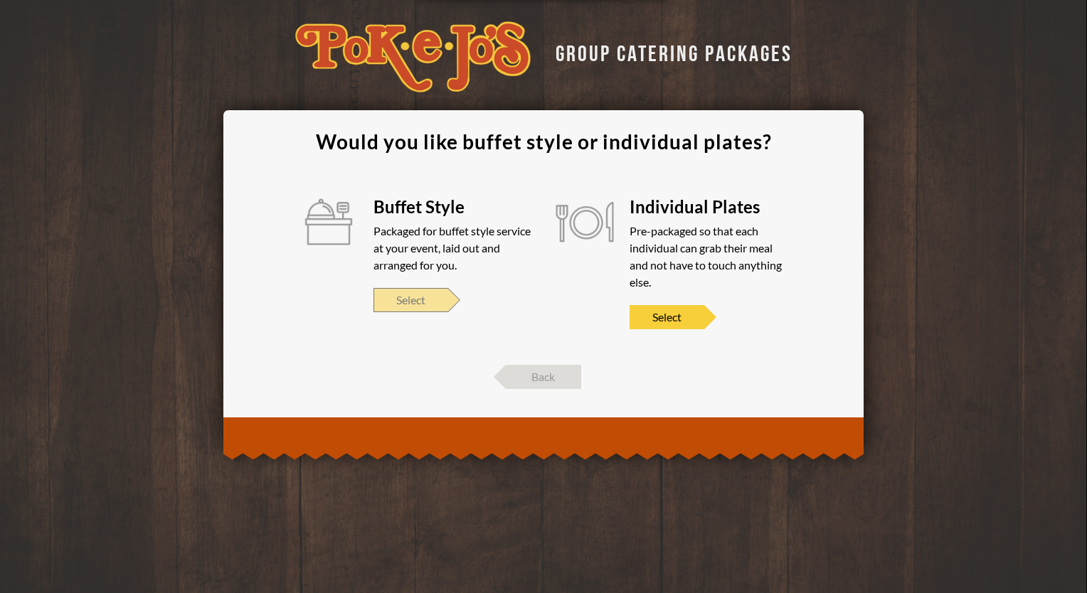
click at [393, 300] on span "Select" at bounding box center [410, 300] width 75 height 24
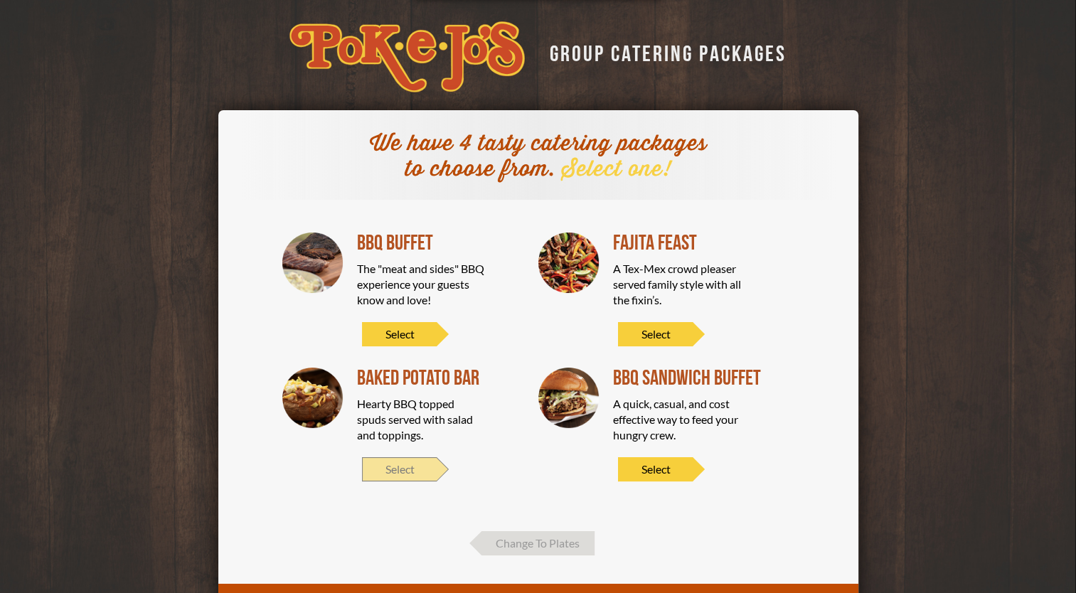
click at [404, 465] on span "Select" at bounding box center [399, 469] width 75 height 24
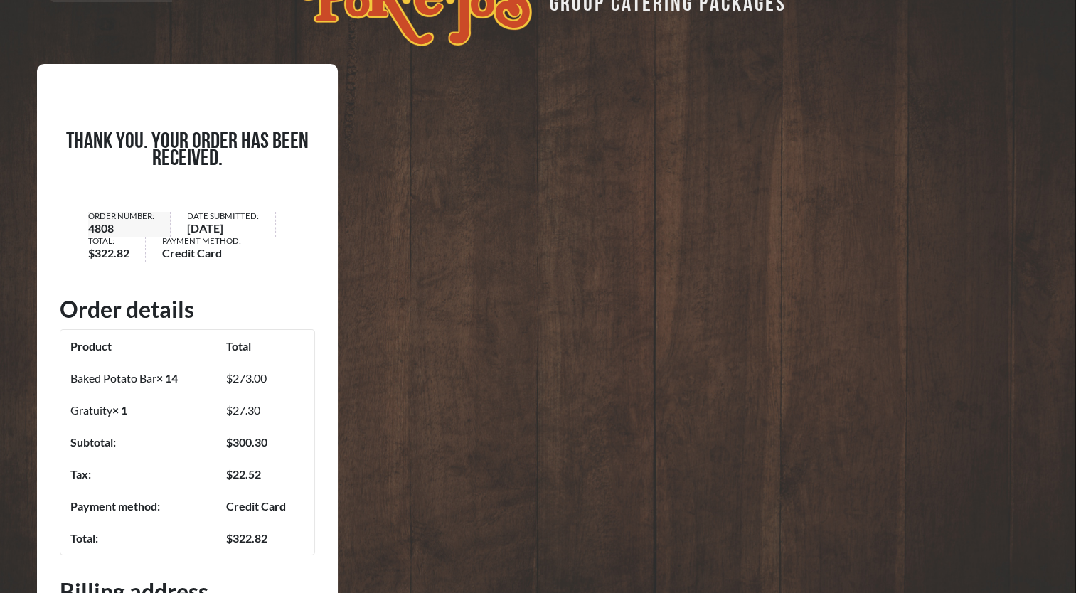
scroll to position [71, 0]
